Goal: Ask a question

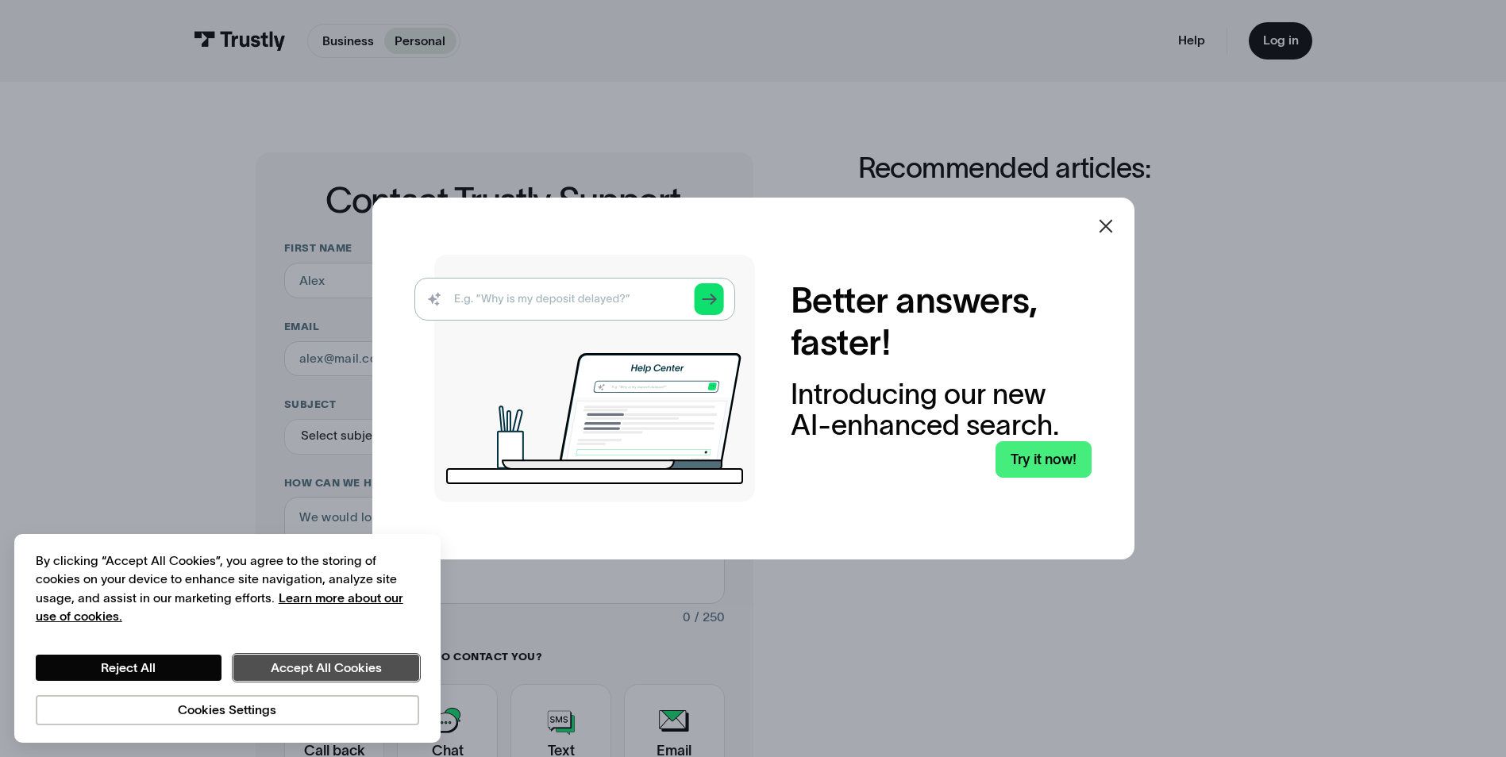
click at [358, 664] on button "Accept All Cookies" at bounding box center [326, 668] width 186 height 27
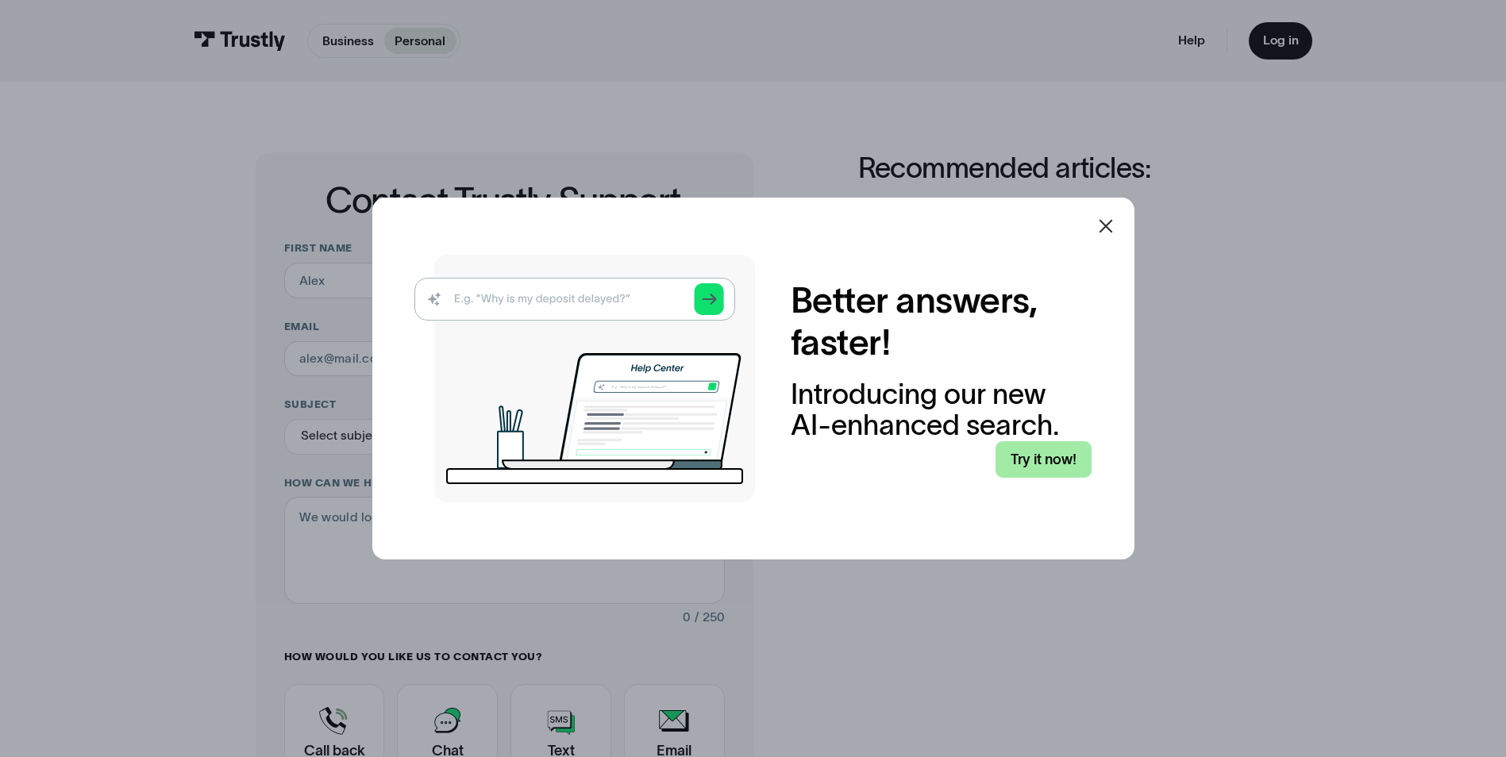
click at [1047, 452] on link "Try it now!" at bounding box center [1043, 459] width 96 height 37
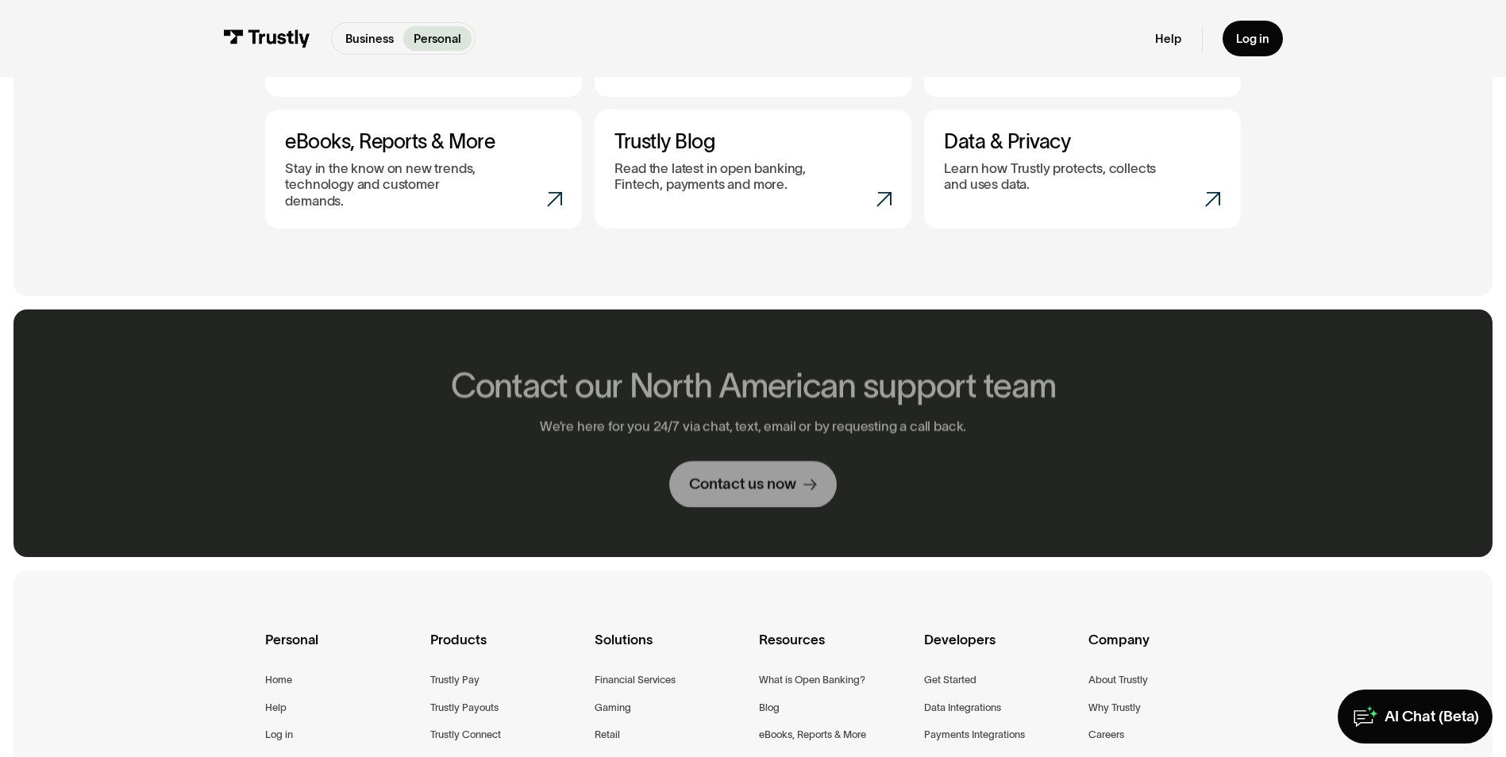
scroll to position [878, 0]
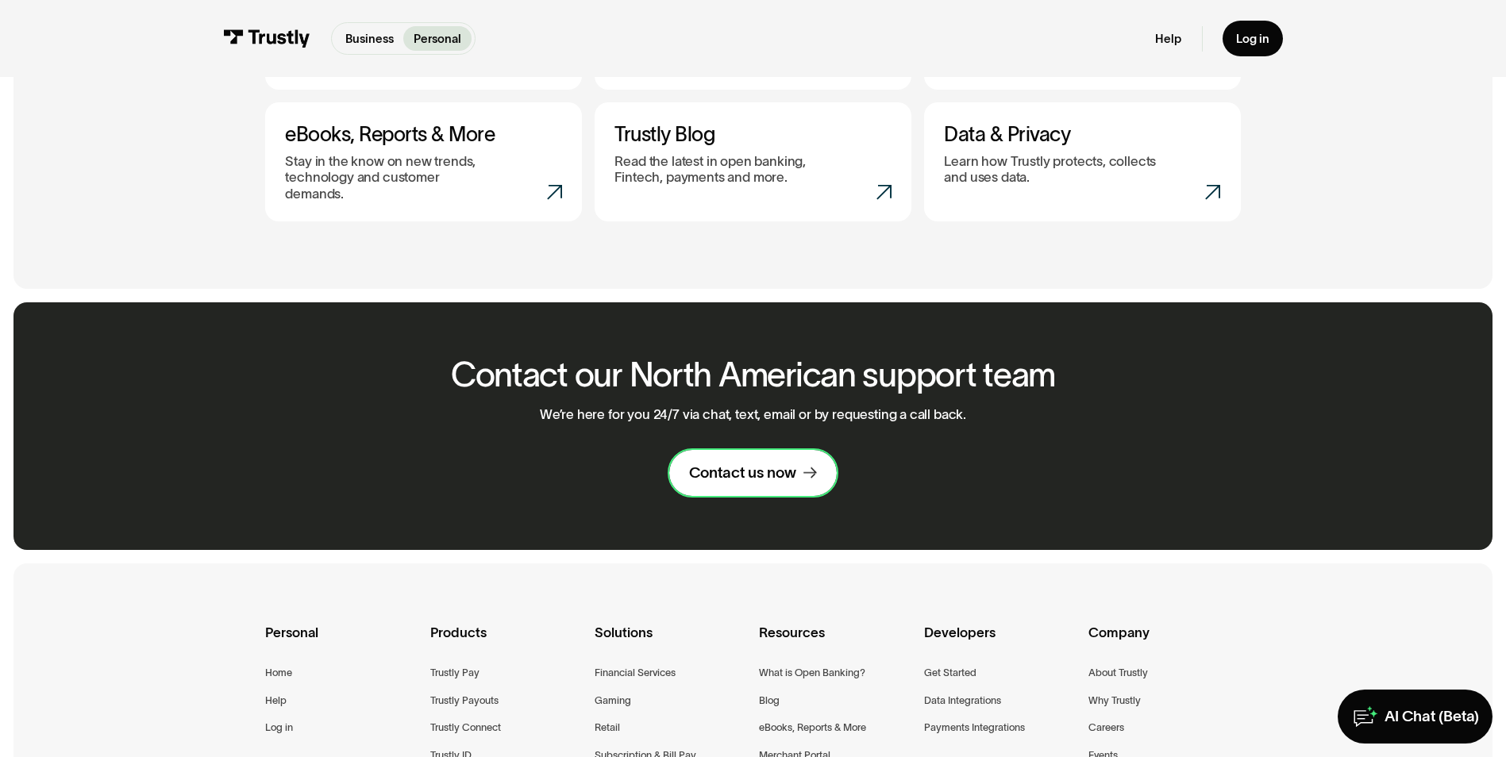
click at [775, 464] on div "Contact us now" at bounding box center [742, 474] width 107 height 20
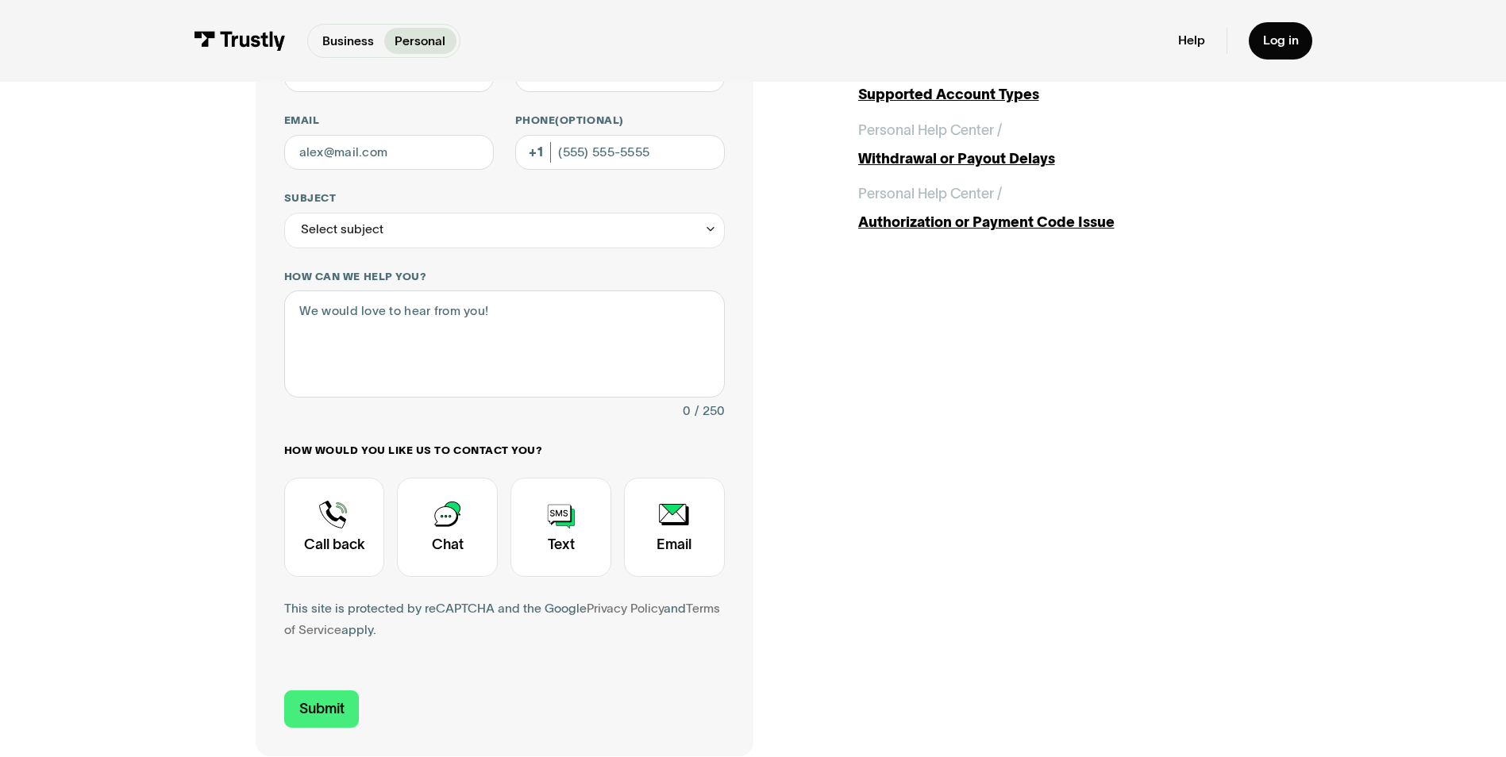
scroll to position [217, 0]
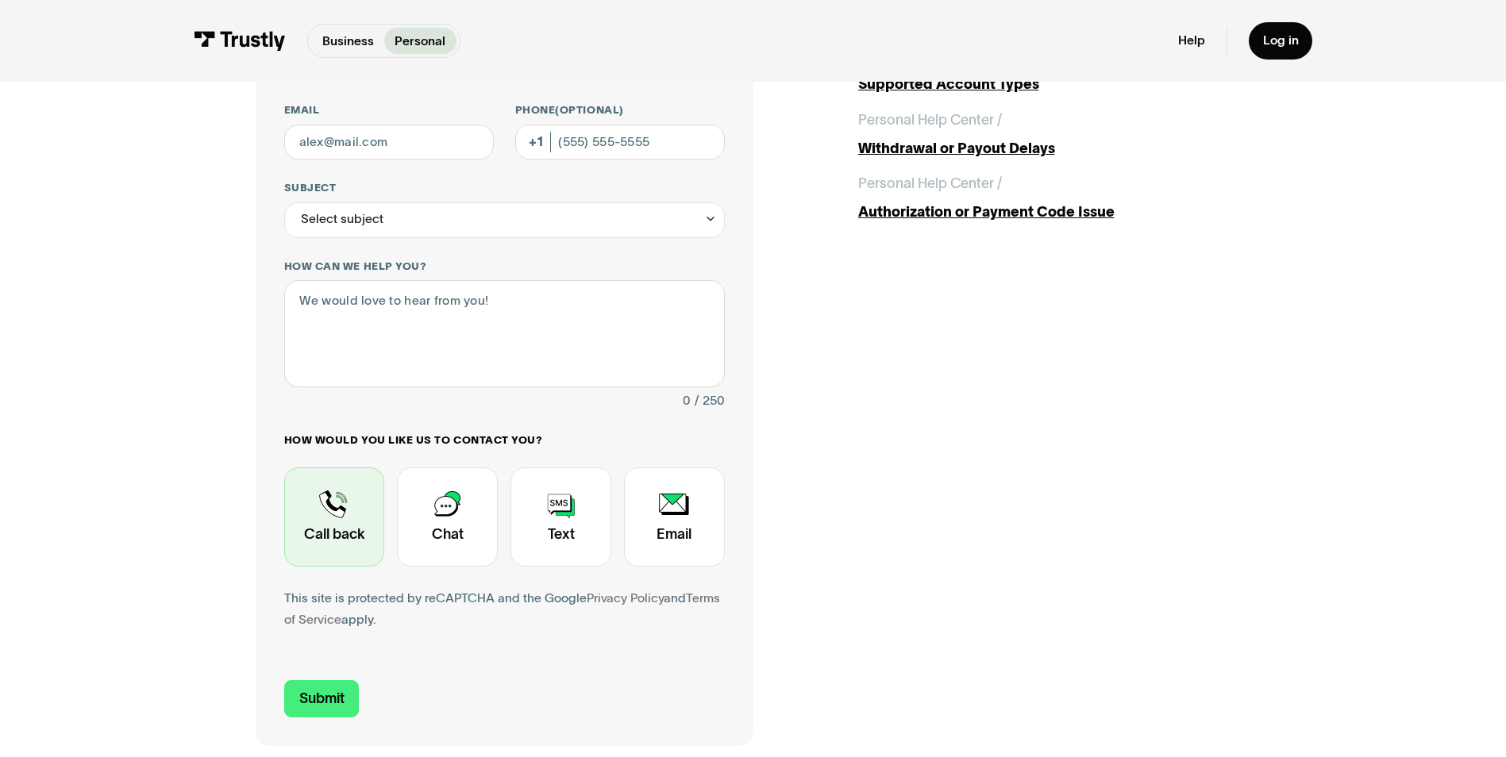
click at [331, 512] on div "Contact Trustly Support" at bounding box center [334, 516] width 101 height 99
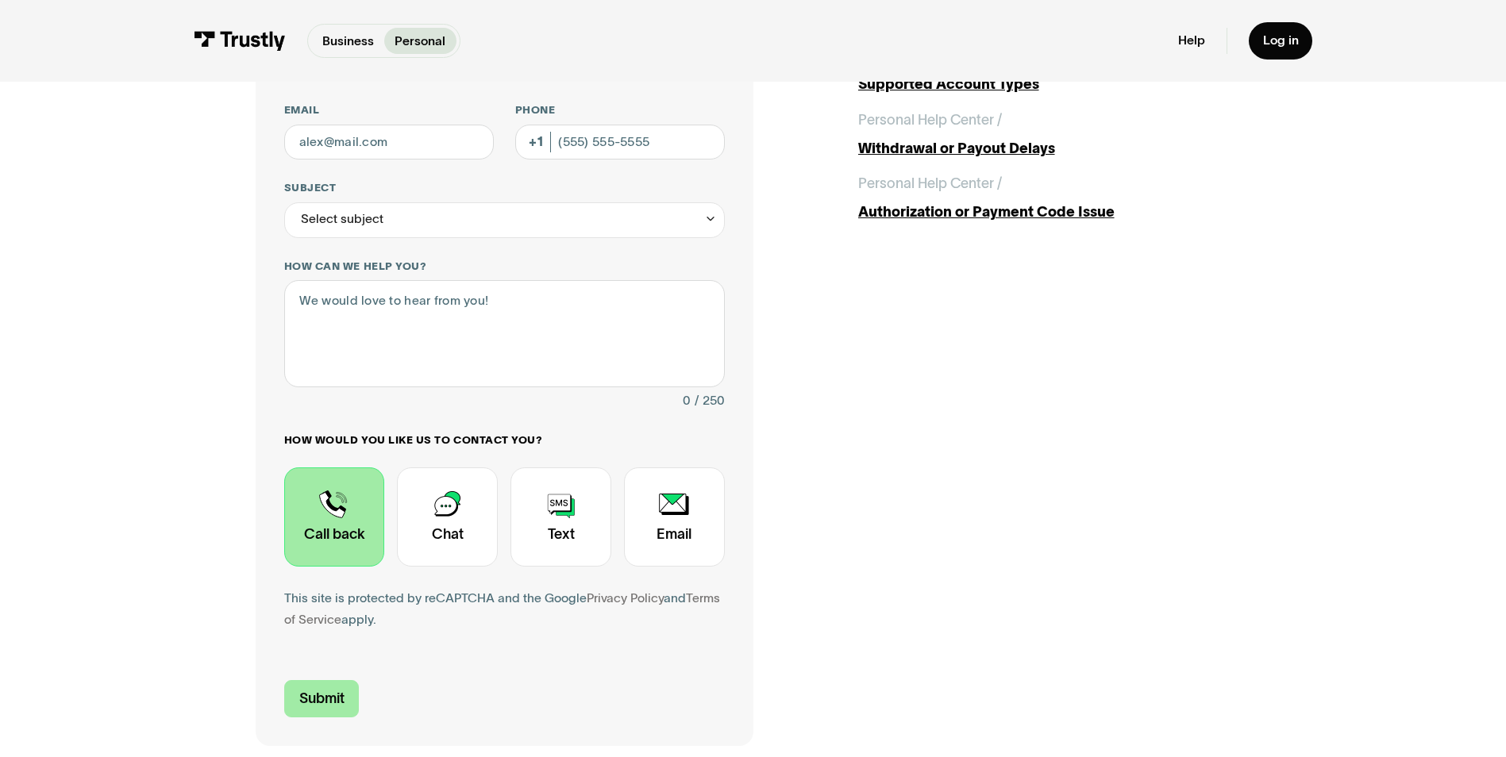
click at [310, 698] on input "Submit" at bounding box center [321, 698] width 75 height 37
click at [393, 148] on input "Email" at bounding box center [389, 143] width 210 height 36
type input "bjw1213@yahoo.com"
type input "Billy Jack"
type input "Williams Jr"
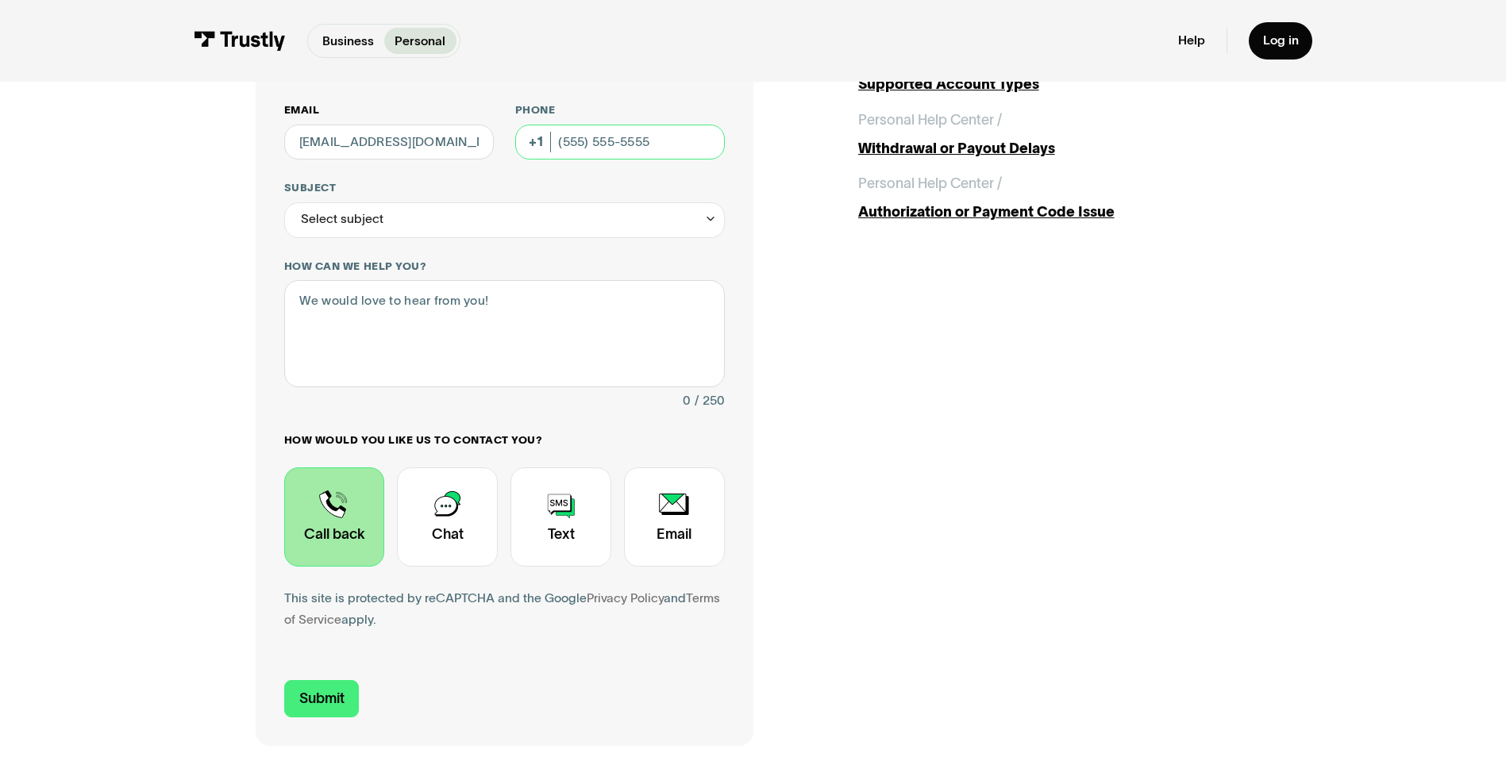
type input "(361) 463-9305"
click at [707, 221] on icon "Contact Trustly Support" at bounding box center [710, 218] width 13 height 13
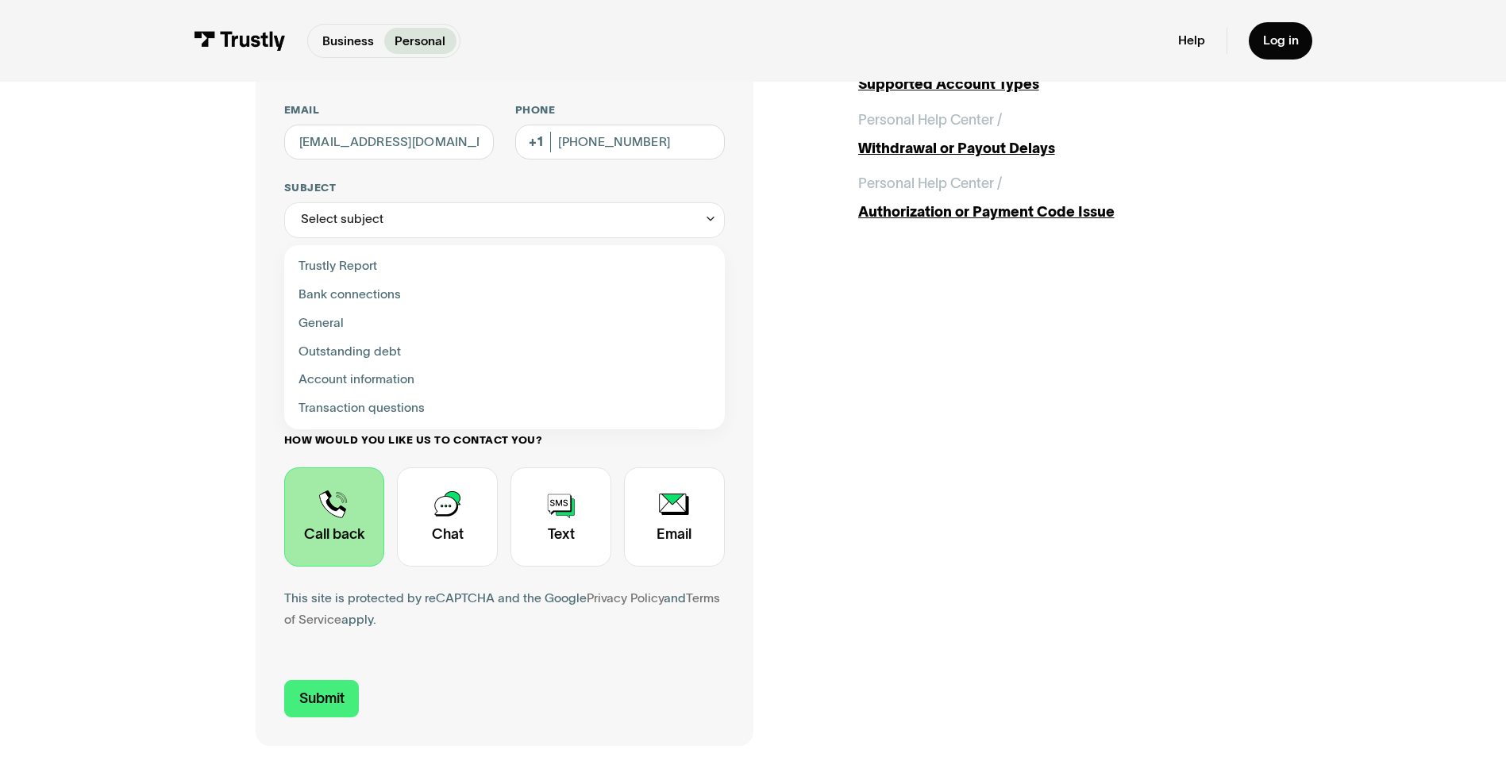
click at [848, 316] on div "Contact Trustly Support First name Billy Jack Last name Williams Jr Email bjw12…" at bounding box center [753, 341] width 995 height 810
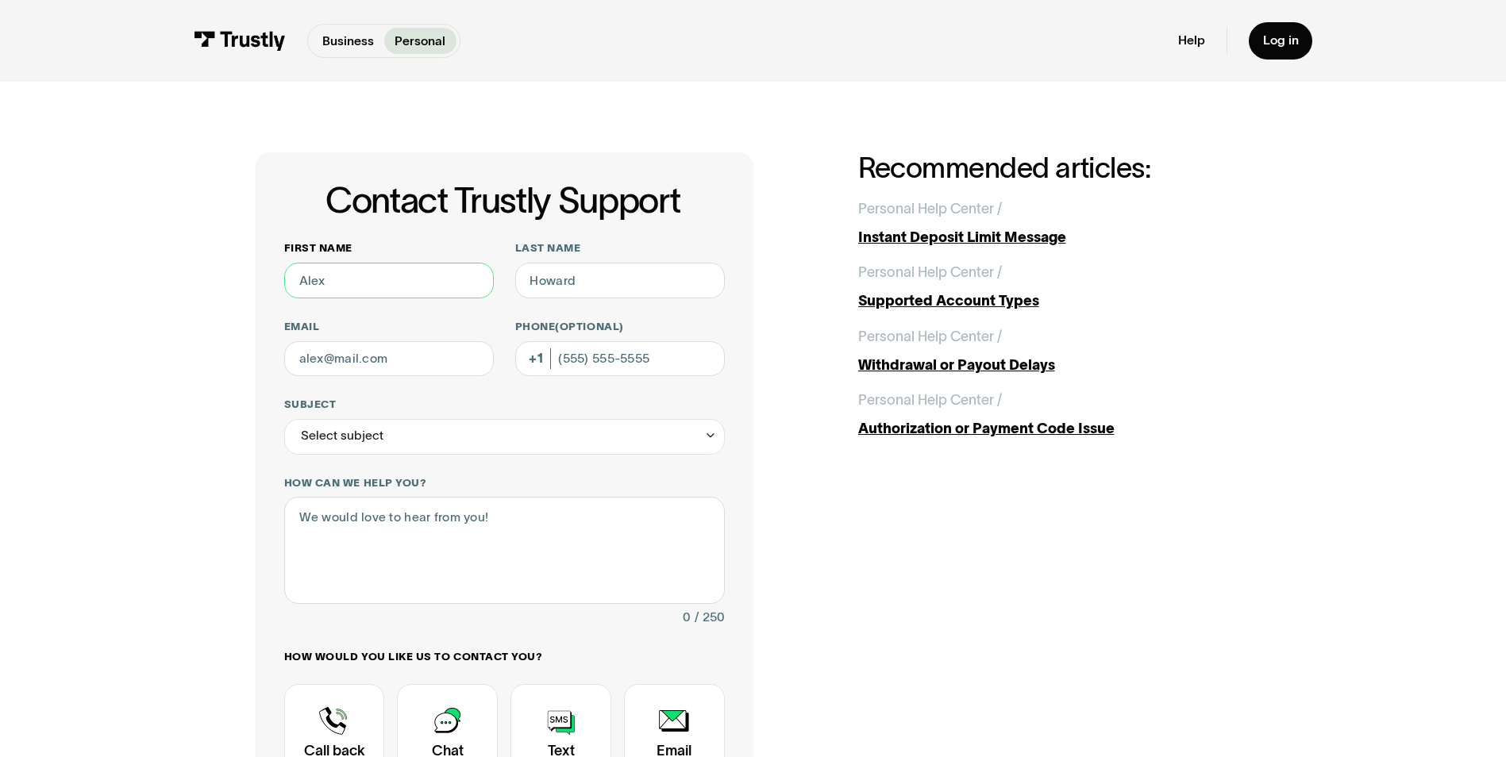
click at [410, 290] on input "First name" at bounding box center [389, 281] width 210 height 36
type input "Billy Jack"
type input "Williams Jr"
type input "bjw1213@yahoo.com"
type input "(361) 463-9305"
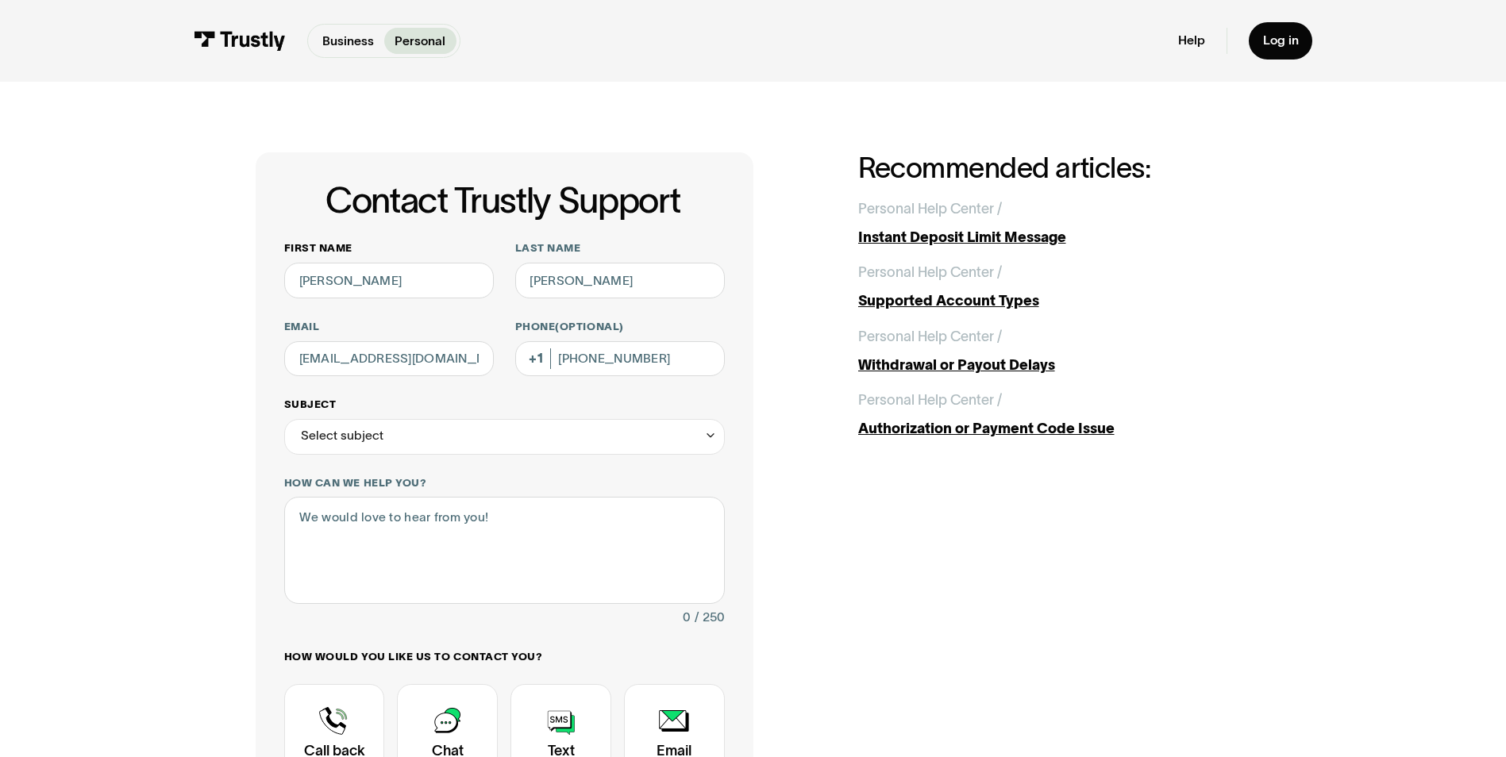
click at [714, 435] on icon "Contact Trustly Support" at bounding box center [710, 435] width 13 height 13
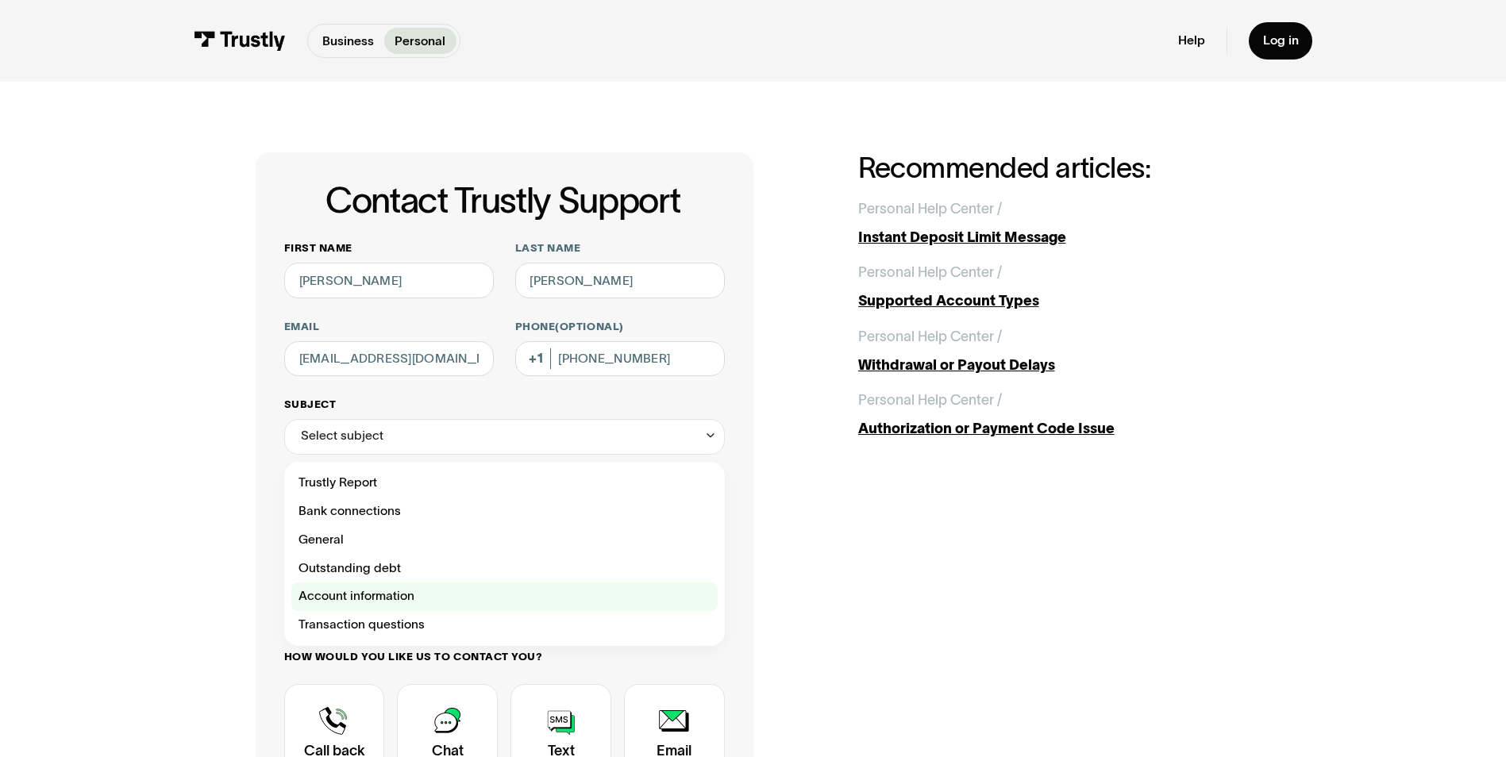
click at [393, 598] on div "Contact Trustly Support" at bounding box center [504, 597] width 426 height 29
type input "**********"
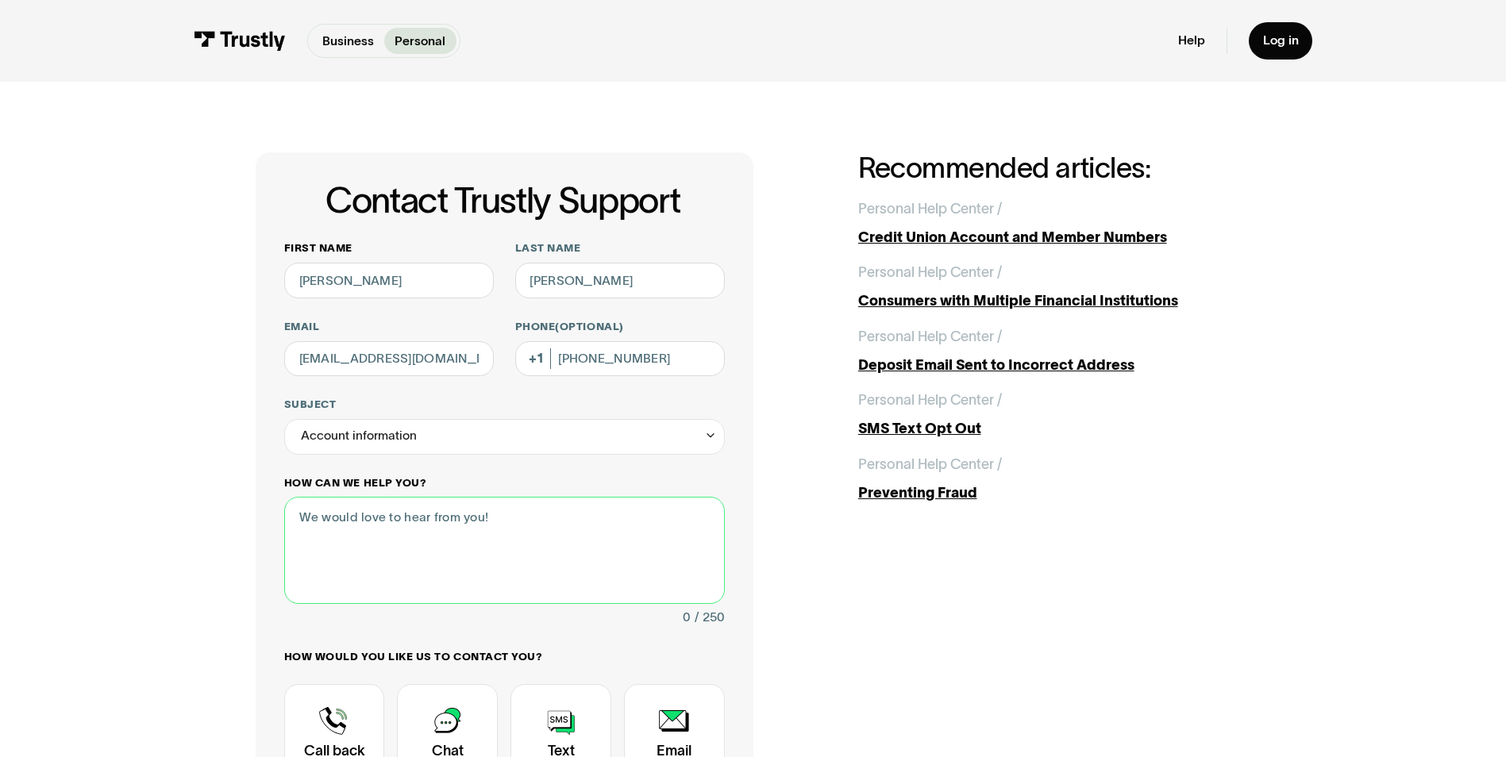
click at [330, 516] on textarea "How can we help you?" at bounding box center [504, 550] width 441 height 106
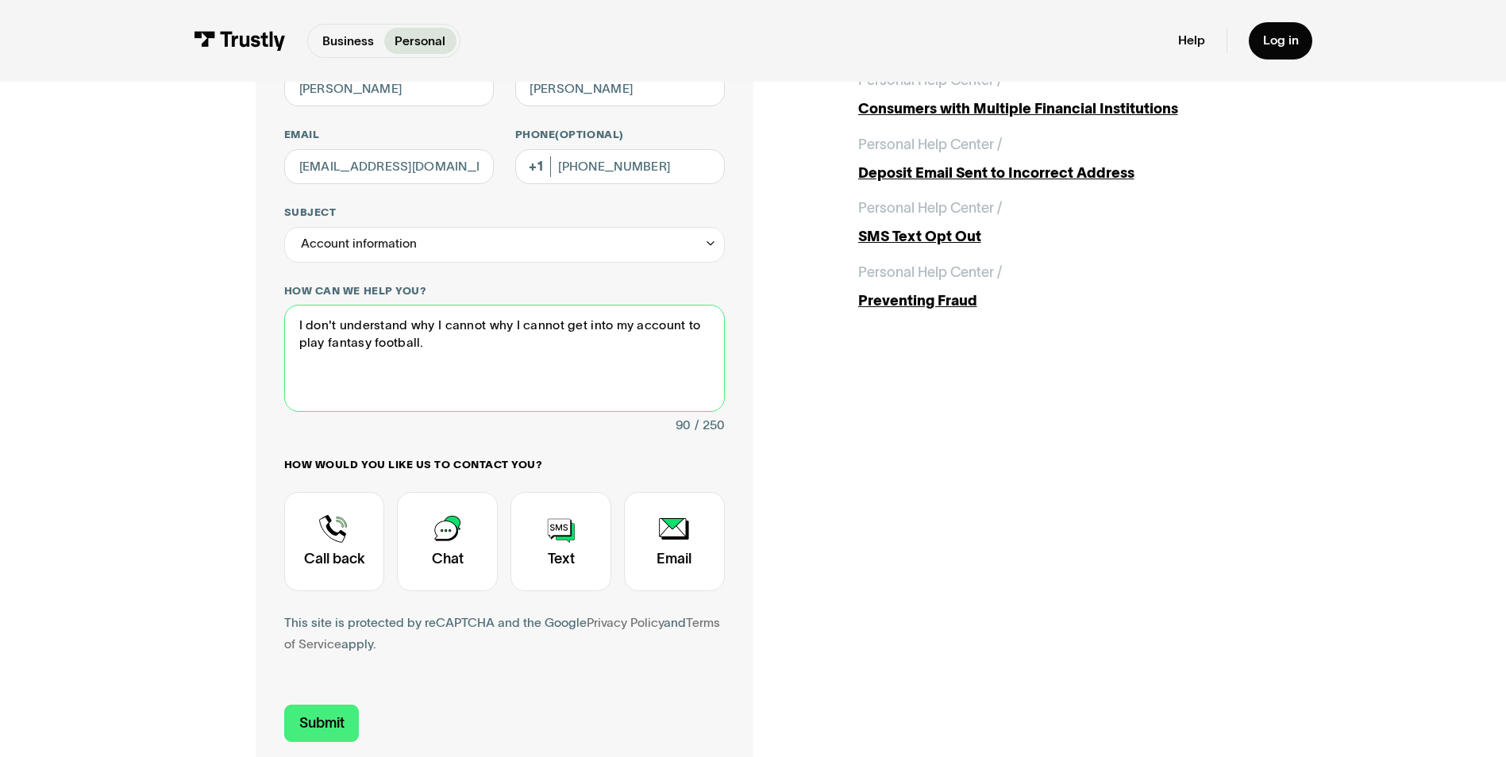
scroll to position [201, 0]
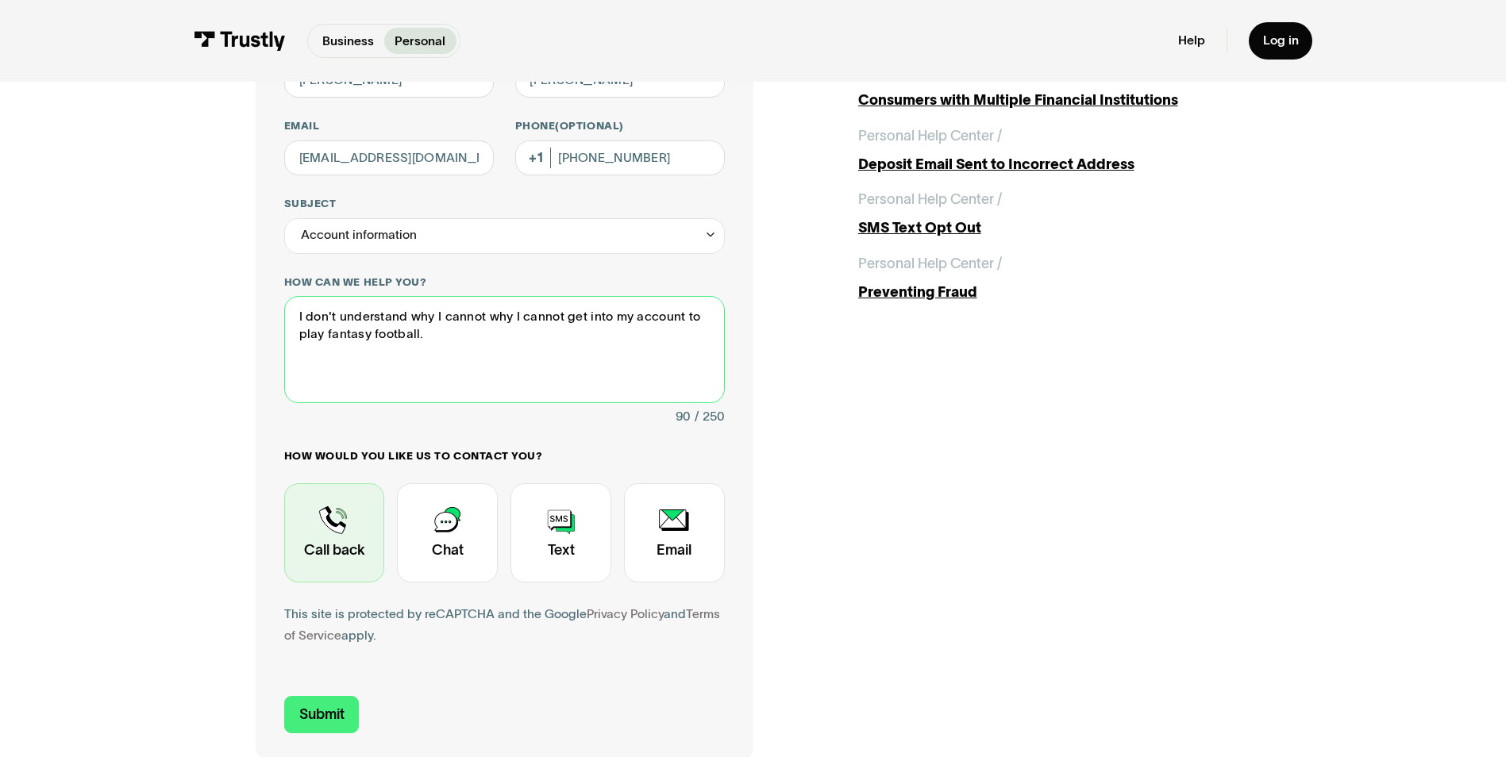
type textarea "I don't understand why I cannot why I cannot get into my account to play fantas…"
click at [334, 522] on div "Contact Trustly Support" at bounding box center [334, 532] width 101 height 99
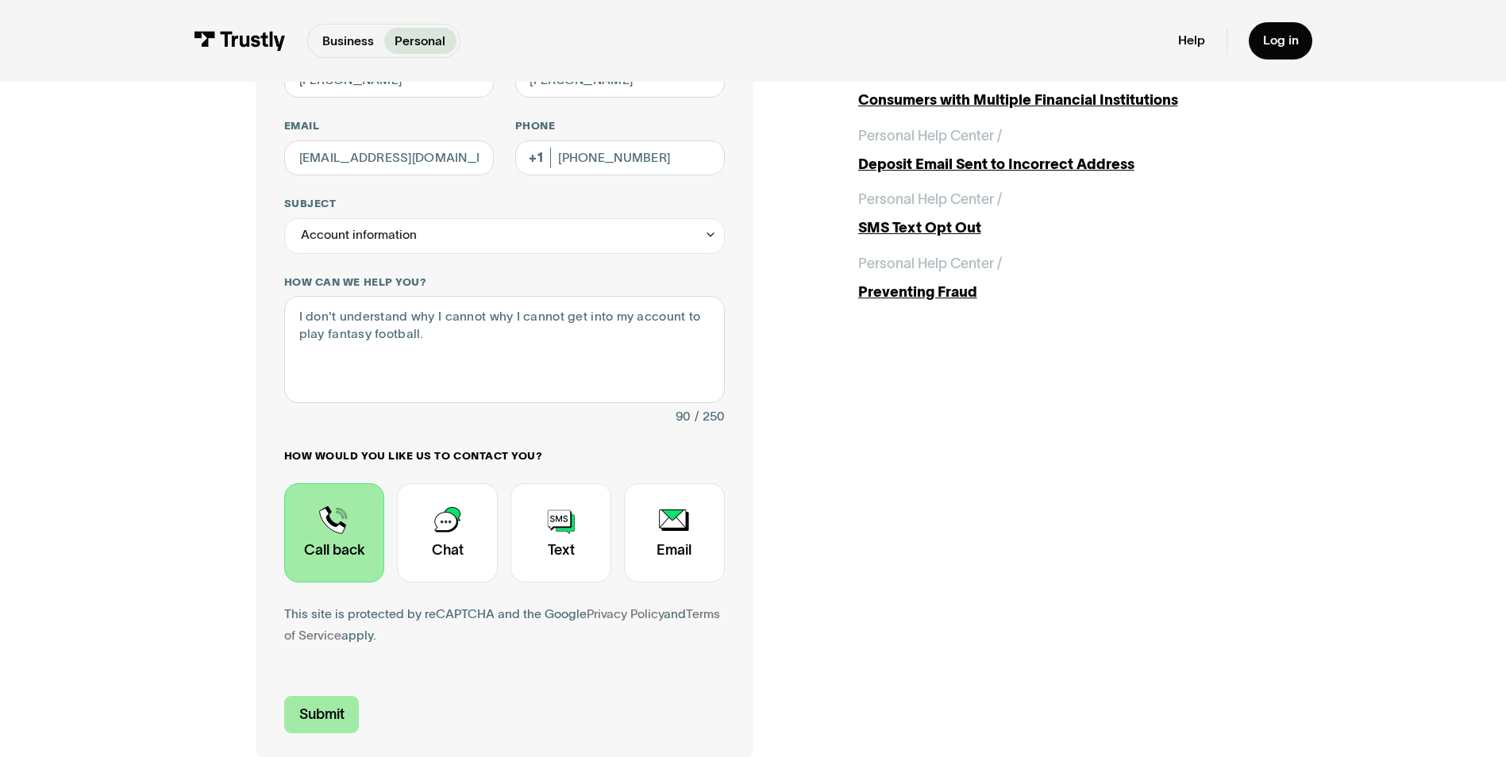
click at [319, 714] on input "Submit" at bounding box center [321, 714] width 75 height 37
type input "+13614639305"
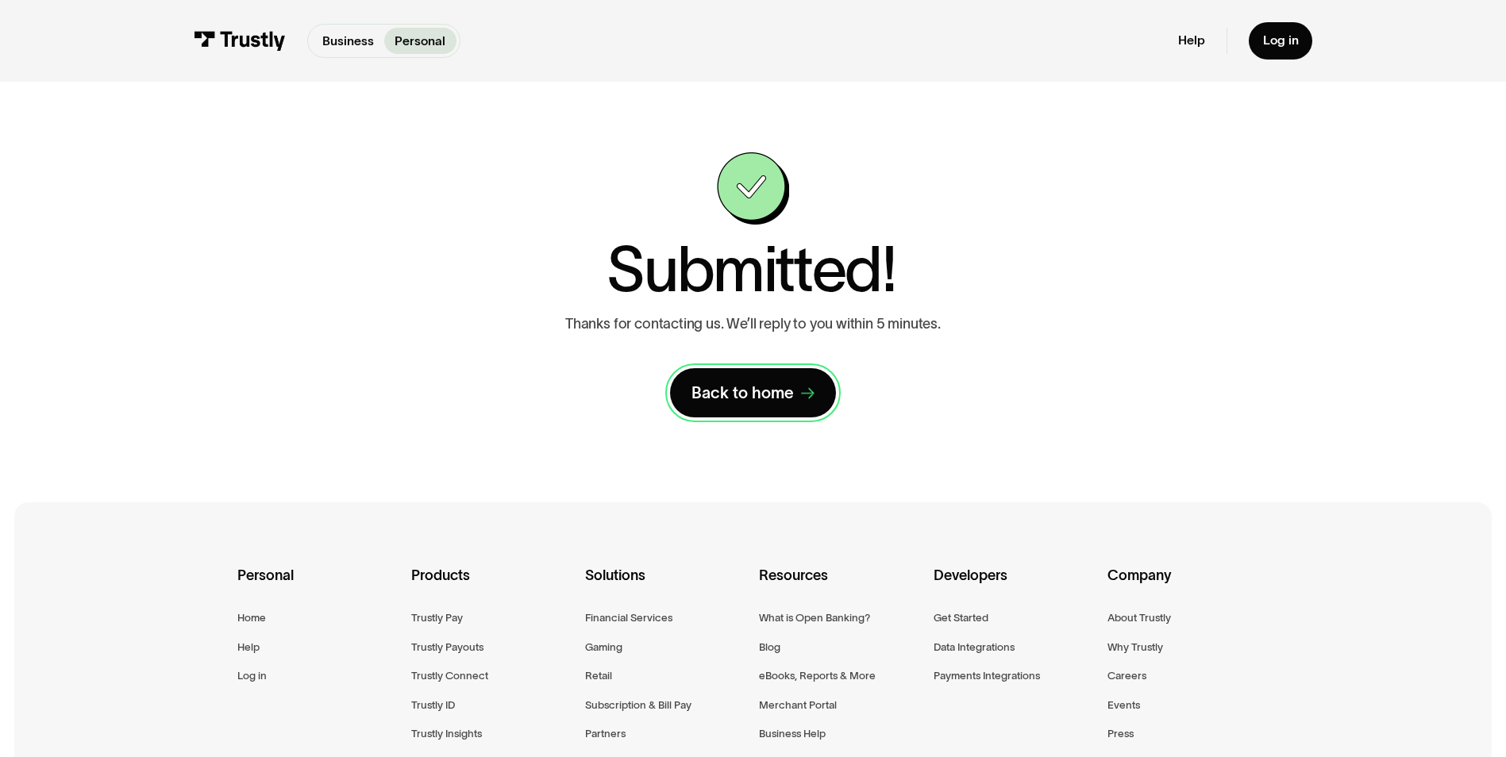
click at [791, 389] on div "Back to home" at bounding box center [742, 393] width 102 height 21
click at [752, 387] on div "Back to home" at bounding box center [742, 393] width 102 height 21
